Goal: Information Seeking & Learning: Learn about a topic

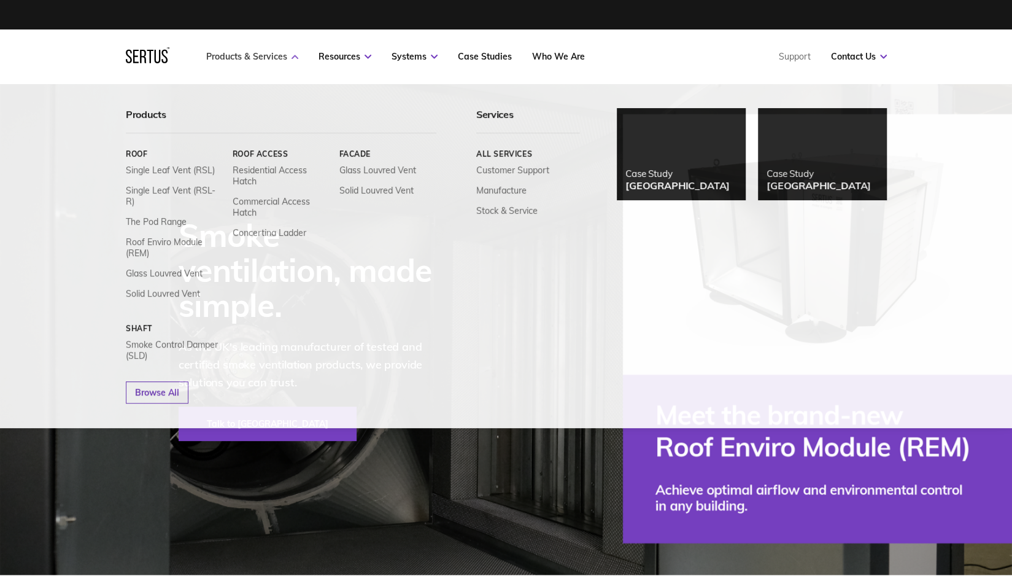
drag, startPoint x: 0, startPoint y: 0, endPoint x: 250, endPoint y: 61, distance: 257.9
click at [250, 61] on link "Products & Services" at bounding box center [252, 56] width 92 height 11
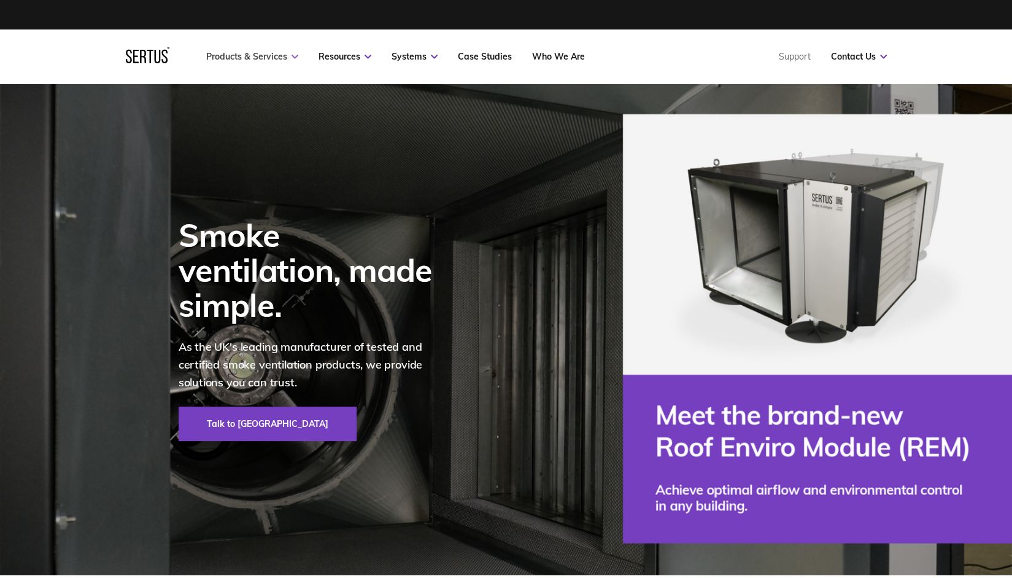
click at [249, 57] on link "Products & Services" at bounding box center [252, 56] width 92 height 11
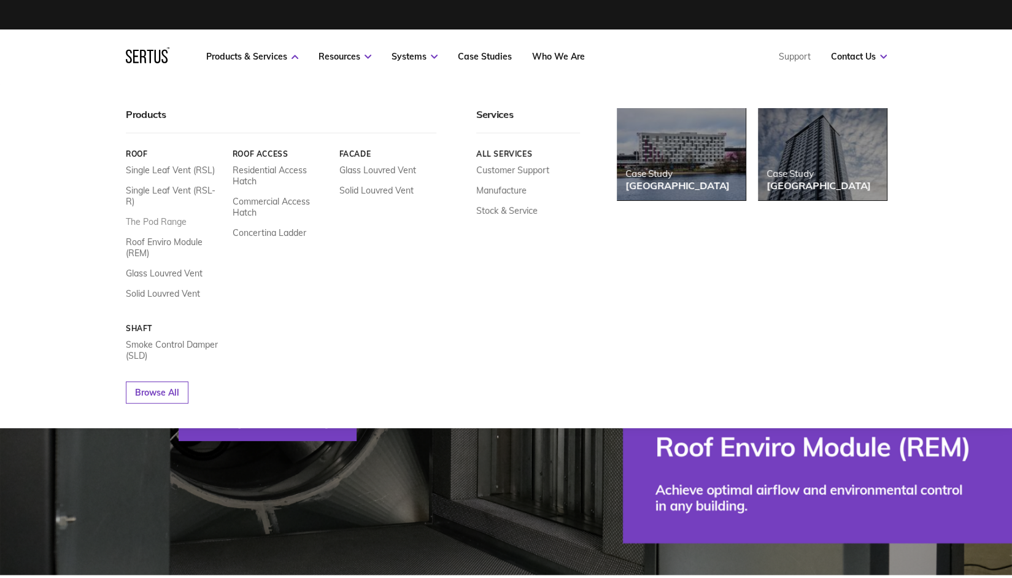
click at [167, 216] on link "The Pod Range" at bounding box center [156, 221] width 61 height 11
